Goal: Information Seeking & Learning: Check status

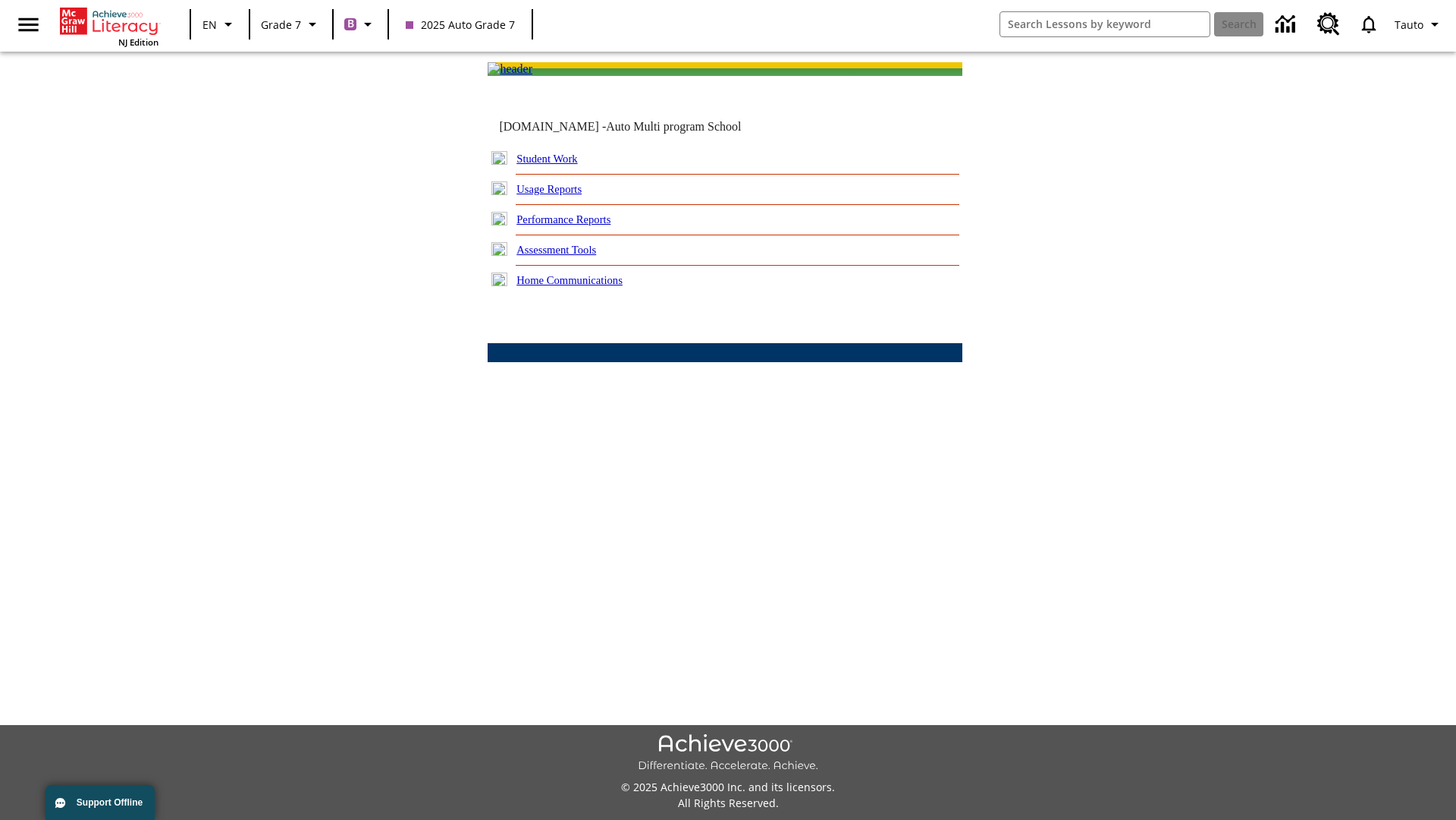
click at [581, 226] on link "Performance Reports" at bounding box center [563, 218] width 94 height 12
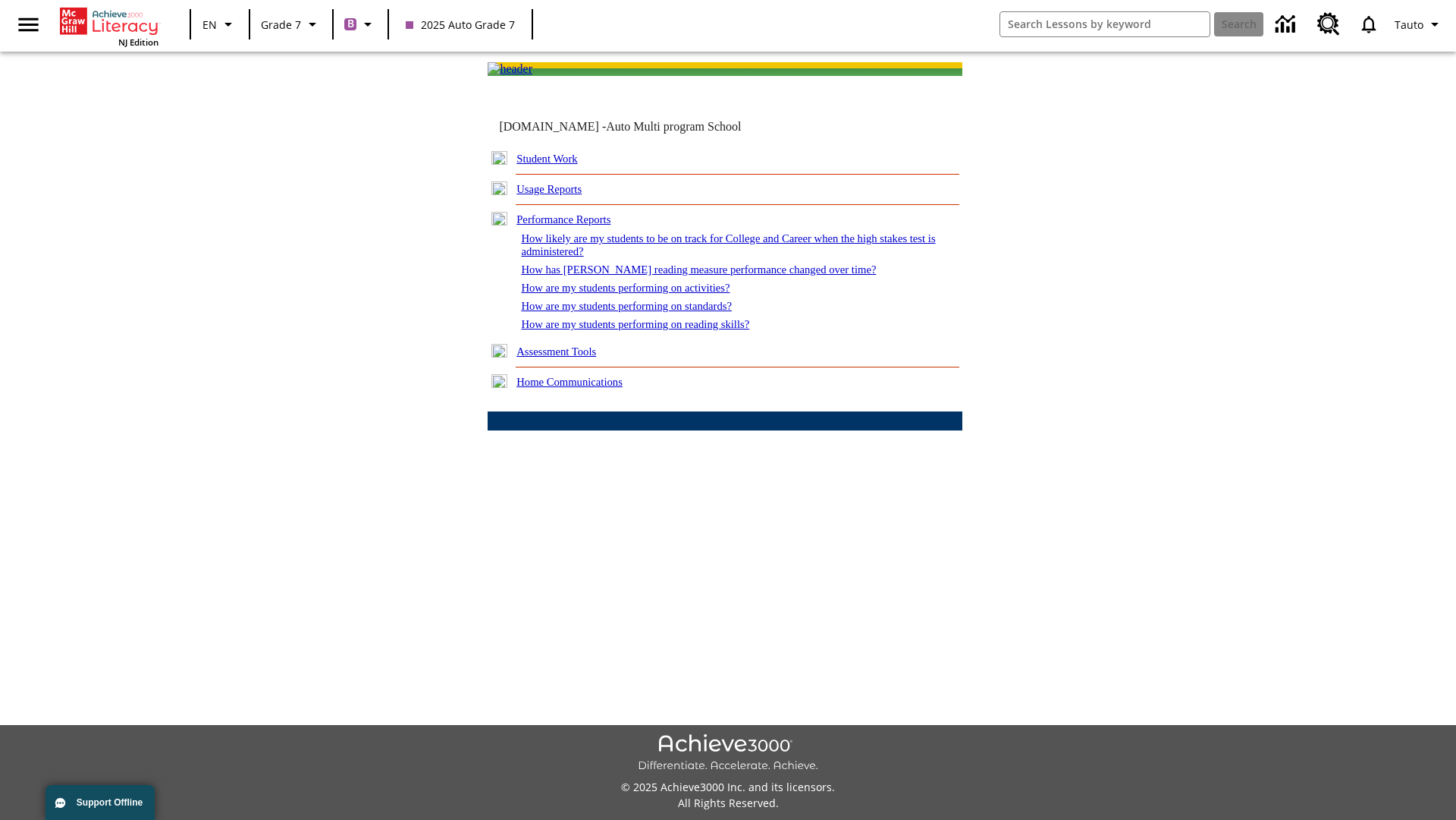
click at [650, 330] on link "How are my students performing on reading skills?" at bounding box center [635, 324] width 228 height 12
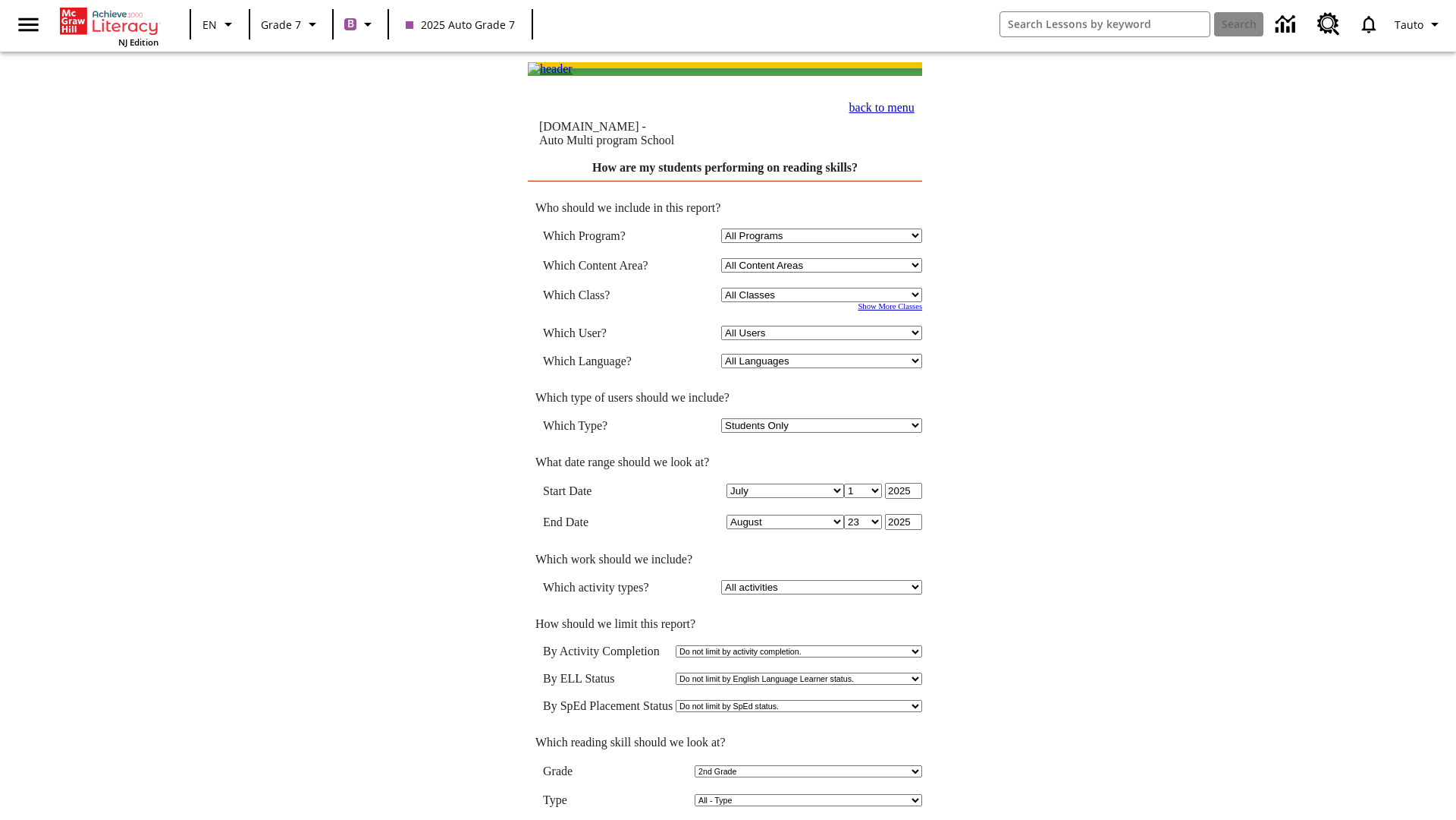
select select "2"
select select "2348140"
